Goal: Task Accomplishment & Management: Manage account settings

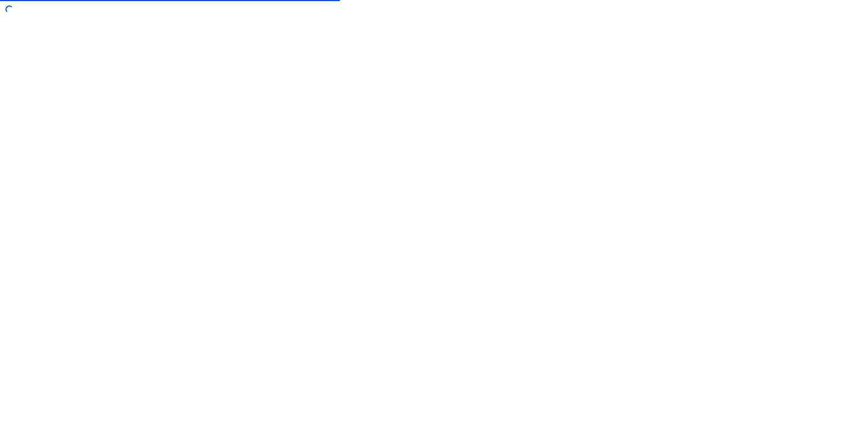
click at [309, 83] on div at bounding box center [420, 211] width 841 height 422
click at [383, 123] on div at bounding box center [420, 211] width 841 height 422
click at [544, 48] on div at bounding box center [420, 211] width 841 height 422
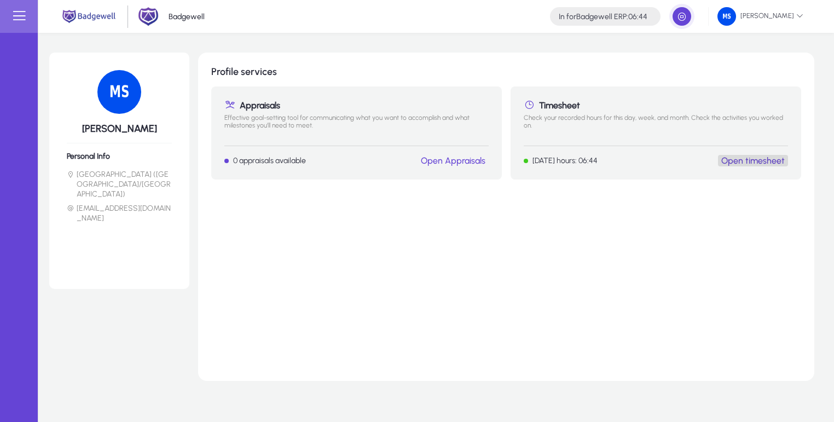
click at [763, 157] on link "Open timesheet" at bounding box center [752, 160] width 63 height 10
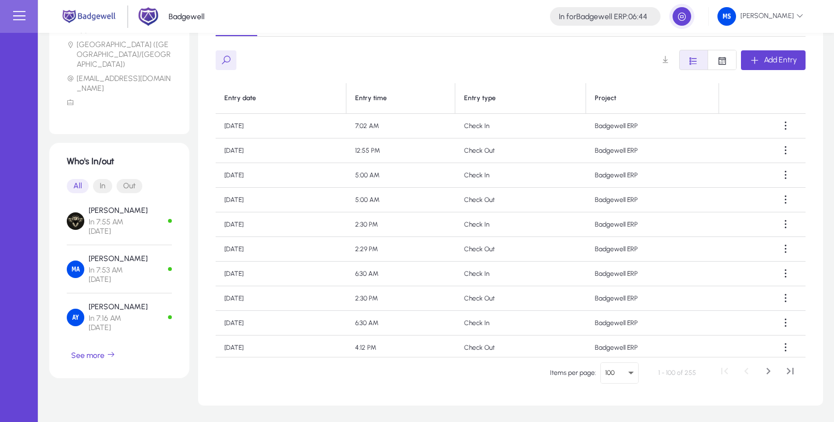
scroll to position [221, 0]
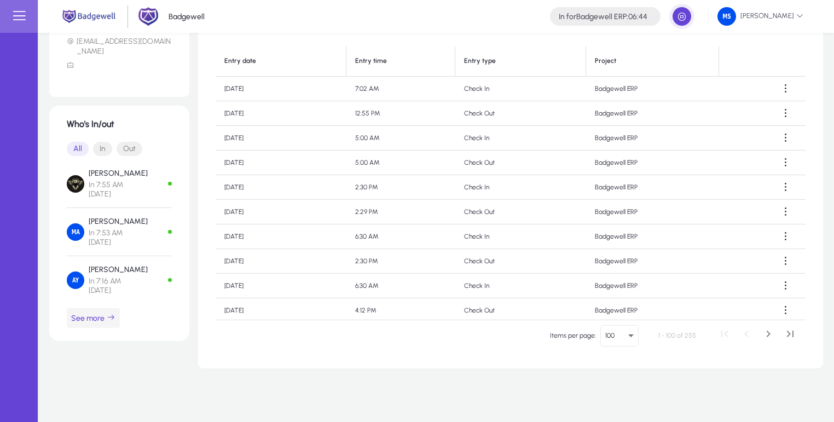
click at [98, 305] on span "button" at bounding box center [93, 318] width 53 height 26
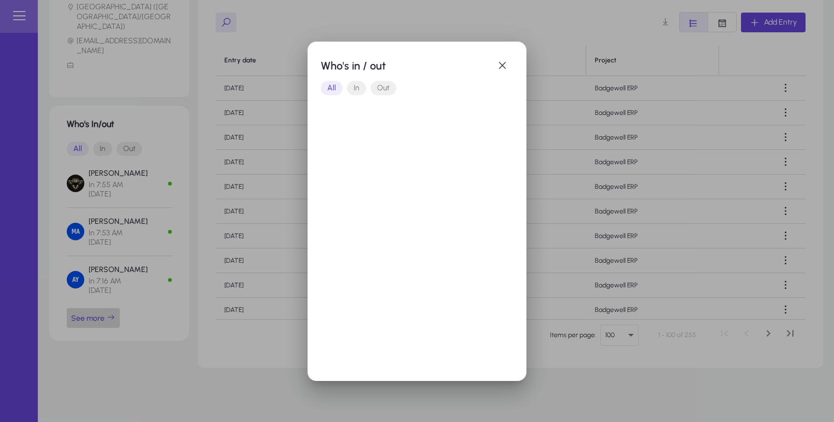
scroll to position [0, 0]
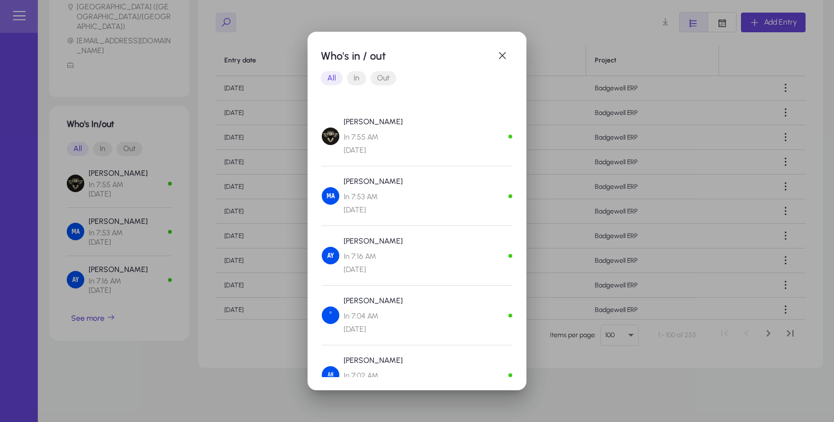
click at [389, 66] on div "Who's in / out" at bounding box center [417, 56] width 193 height 22
click at [377, 80] on span "Out" at bounding box center [383, 78] width 26 height 14
click at [374, 139] on span "Out 12:42 PM [DATE]" at bounding box center [373, 144] width 59 height 26
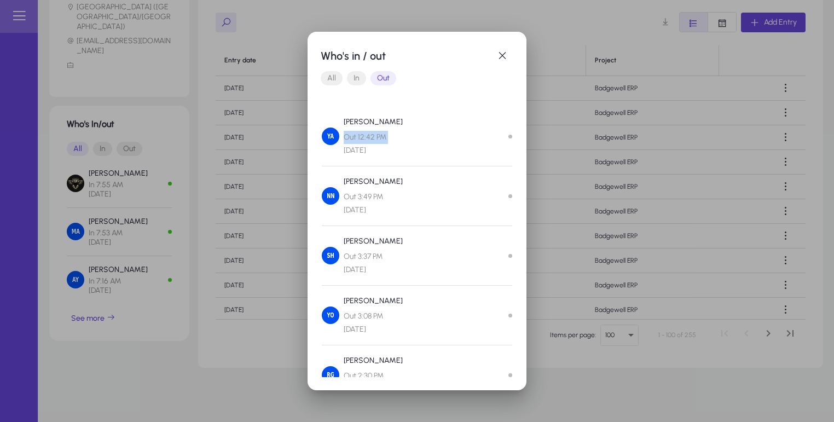
click at [380, 138] on span "Out 12:42 PM [DATE]" at bounding box center [373, 144] width 59 height 26
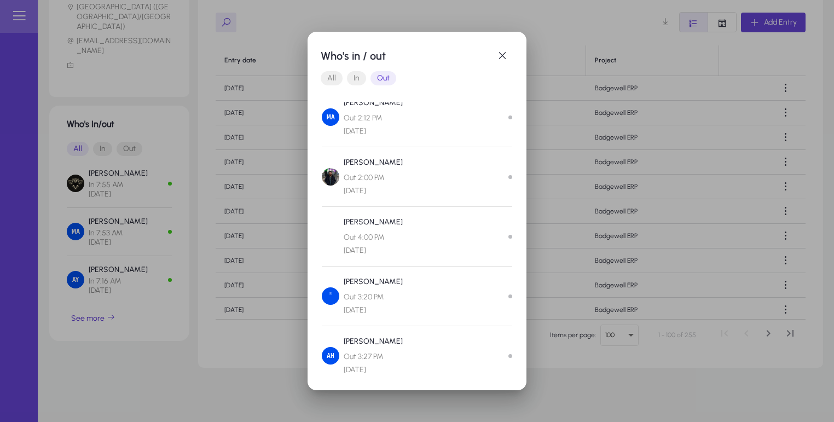
scroll to position [2, 0]
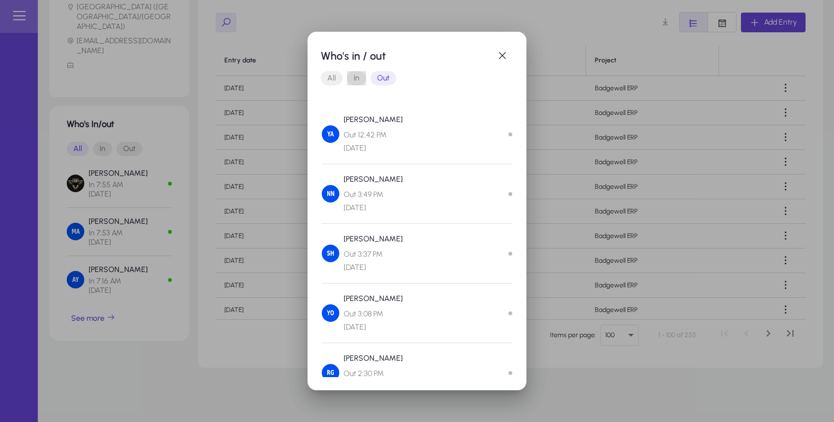
click at [361, 79] on span "In" at bounding box center [356, 78] width 19 height 14
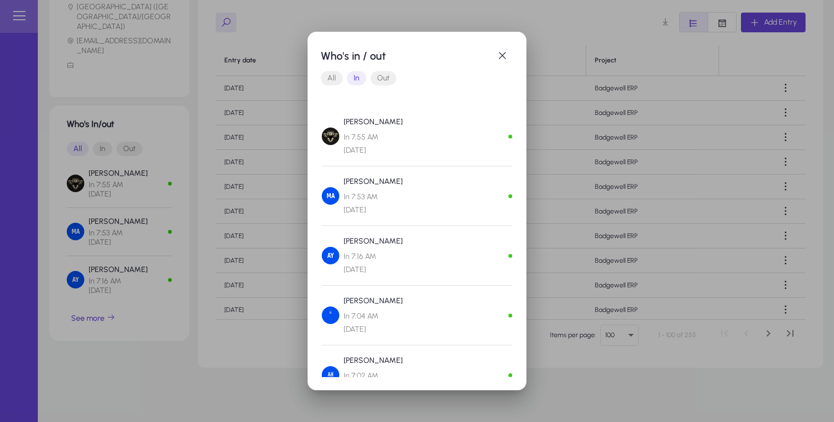
scroll to position [53, 0]
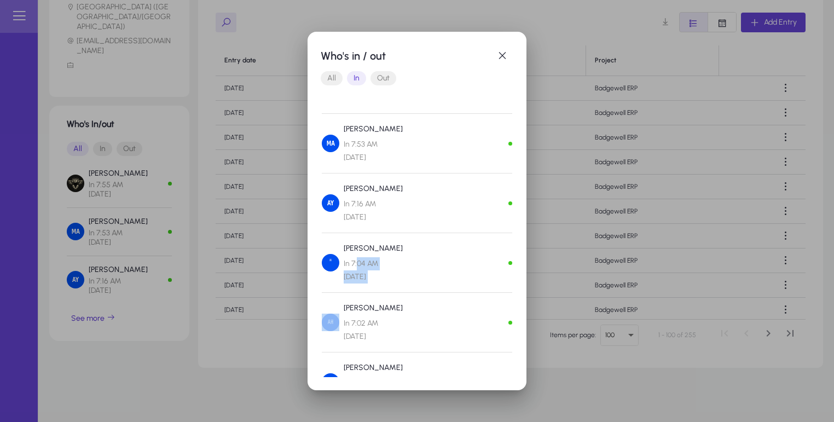
drag, startPoint x: 359, startPoint y: 264, endPoint x: 364, endPoint y: 293, distance: 29.4
click at [364, 293] on div "[PERSON_NAME] In 7:55 AM [DATE] [DEMOGRAPHIC_DATA][PERSON_NAME] In 7:53 AM [DAT…" at bounding box center [417, 352] width 190 height 578
click at [364, 260] on span "In 7:04 AM [DATE]" at bounding box center [373, 270] width 59 height 26
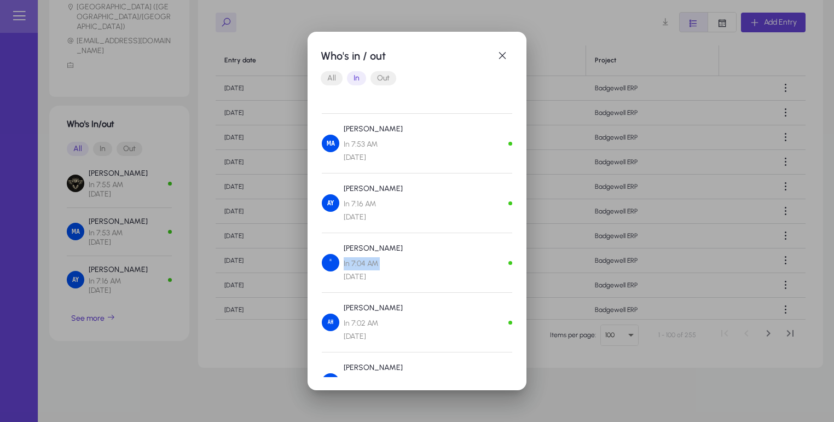
click at [399, 259] on div "[PERSON_NAME][DEMOGRAPHIC_DATA] In 7:04 AM [DATE]" at bounding box center [417, 263] width 190 height 42
drag, startPoint x: 352, startPoint y: 260, endPoint x: 355, endPoint y: 290, distance: 29.7
click at [355, 290] on div "[PERSON_NAME][DEMOGRAPHIC_DATA] In 7:04 AM [DATE]" at bounding box center [417, 267] width 190 height 51
click at [355, 260] on span "In 7:04 AM [DATE]" at bounding box center [373, 270] width 59 height 26
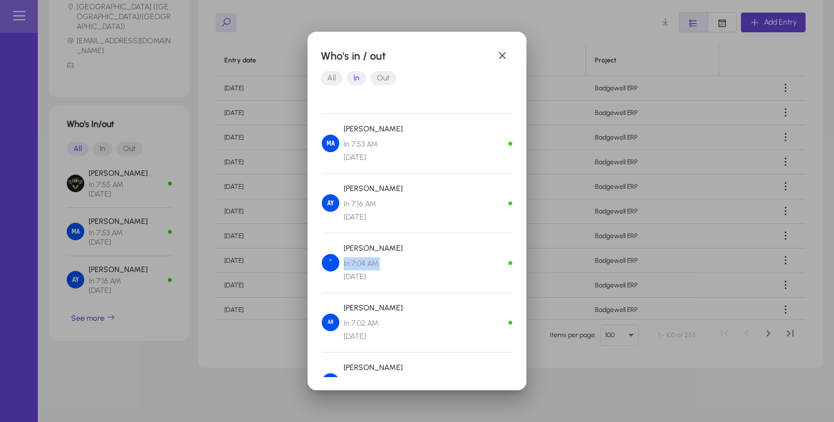
click at [355, 260] on span "In 7:04 AM [DATE]" at bounding box center [373, 270] width 59 height 26
click at [370, 262] on span "In 7:04 AM [DATE]" at bounding box center [373, 270] width 59 height 26
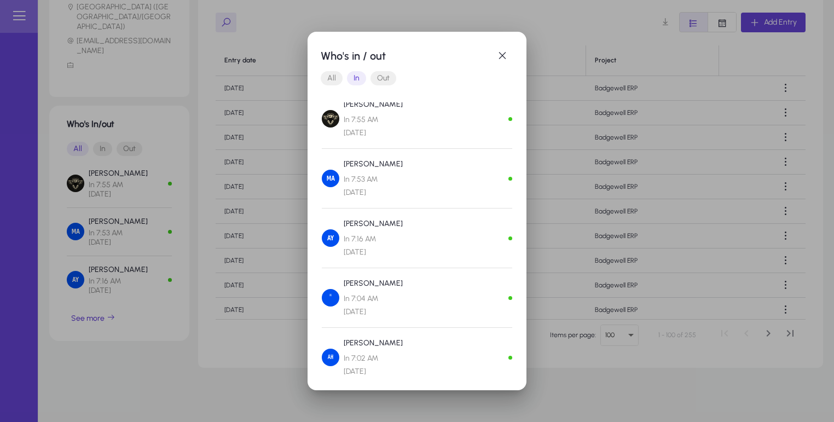
scroll to position [0, 0]
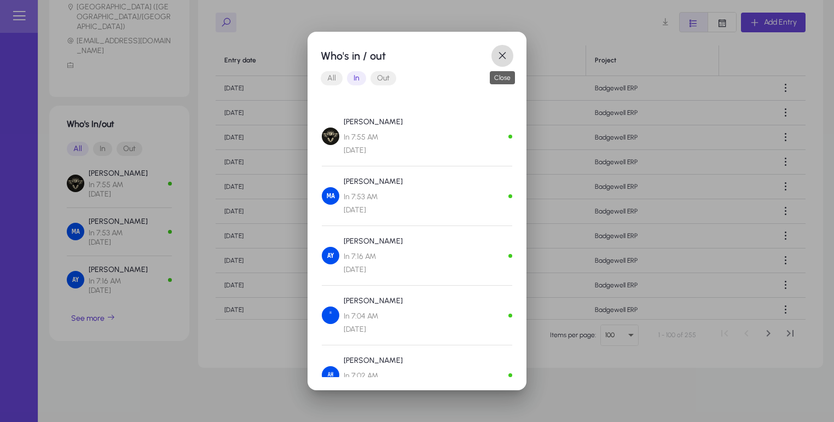
click at [498, 57] on span "button" at bounding box center [502, 56] width 22 height 22
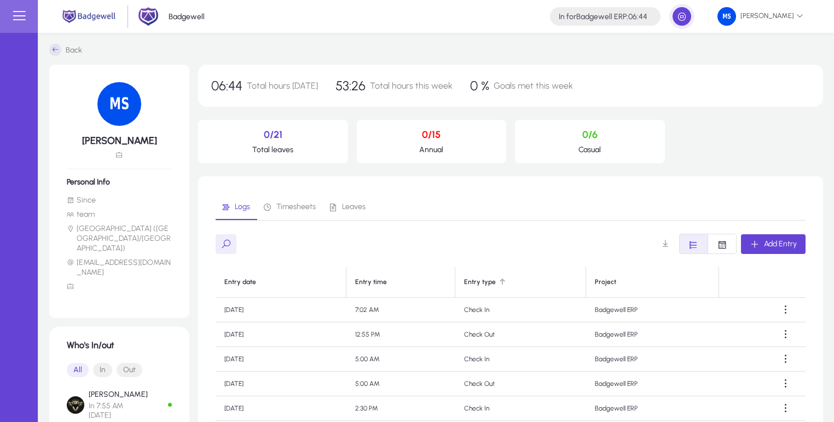
scroll to position [221, 0]
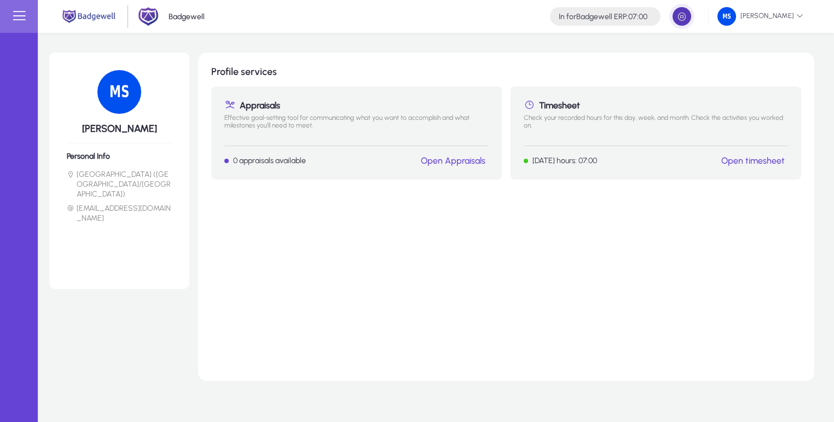
click at [681, 14] on span "button" at bounding box center [682, 16] width 22 height 22
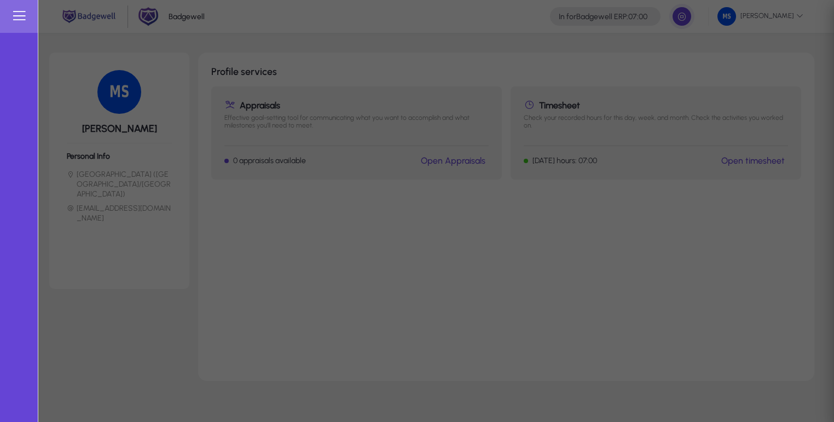
type input "**********"
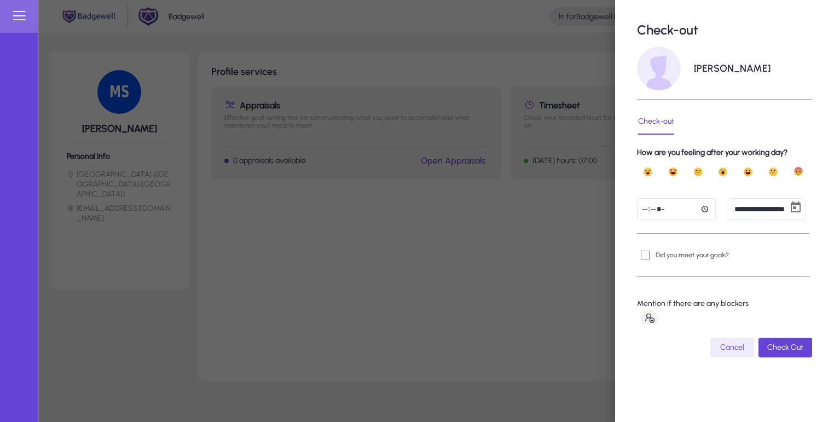
click at [705, 207] on input "time" at bounding box center [676, 209] width 79 height 22
click at [704, 208] on input "*****" at bounding box center [676, 209] width 79 height 22
type input "*****"
click at [771, 346] on span "Check Out" at bounding box center [785, 347] width 36 height 9
